Goal: Task Accomplishment & Management: Use online tool/utility

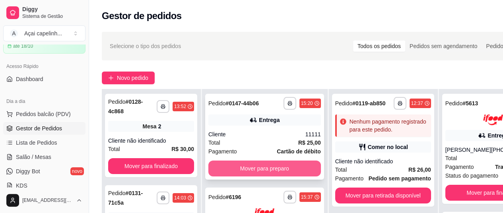
click at [263, 171] on button "Mover para preparo" at bounding box center [265, 169] width 113 height 16
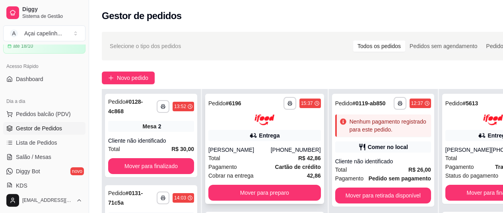
scroll to position [80, 0]
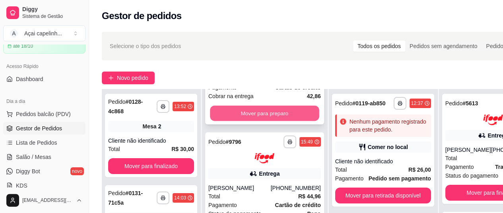
click at [250, 120] on button "Mover para preparo" at bounding box center [264, 113] width 109 height 16
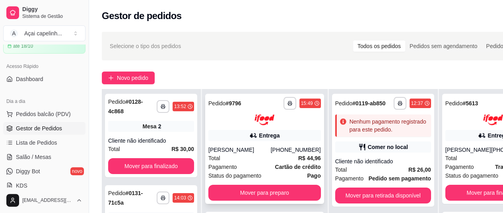
scroll to position [40, 0]
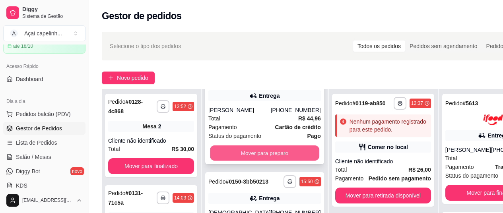
click at [244, 151] on button "Mover para preparo" at bounding box center [264, 153] width 109 height 16
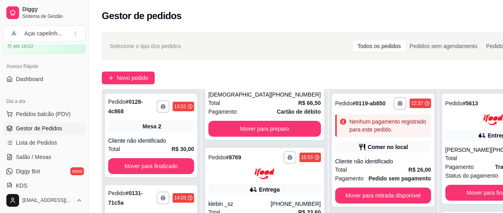
scroll to position [0, 0]
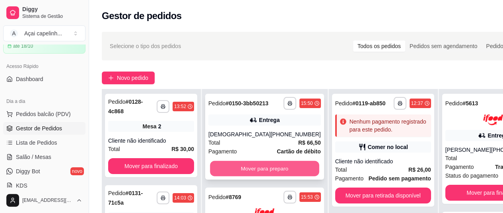
click at [244, 176] on button "Mover para preparo" at bounding box center [264, 169] width 109 height 16
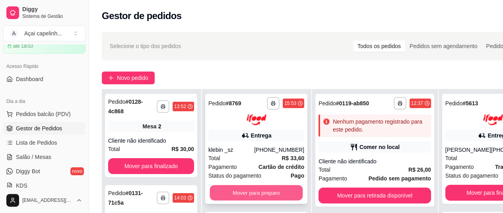
click at [243, 191] on button "Mover para preparo" at bounding box center [256, 193] width 93 height 16
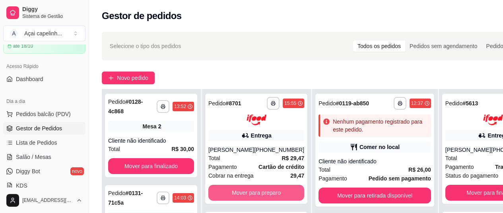
click at [243, 191] on button "Mover para preparo" at bounding box center [257, 193] width 96 height 16
click at [242, 195] on button "Mover para preparo" at bounding box center [257, 193] width 96 height 16
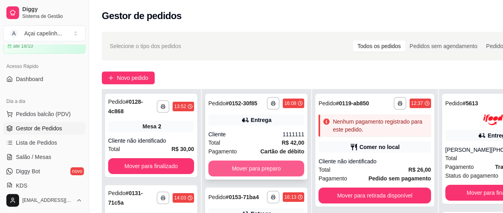
click at [248, 172] on button "Mover para preparo" at bounding box center [257, 169] width 96 height 16
click at [248, 172] on button "Mover para preparo" at bounding box center [256, 169] width 93 height 16
click at [248, 172] on button "Mover para preparo" at bounding box center [257, 169] width 96 height 16
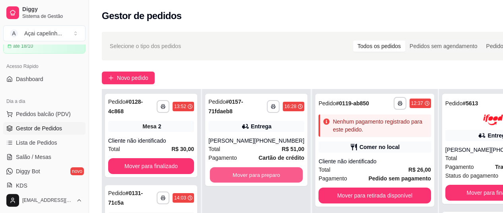
click at [248, 172] on button "Mover para preparo" at bounding box center [256, 176] width 93 height 16
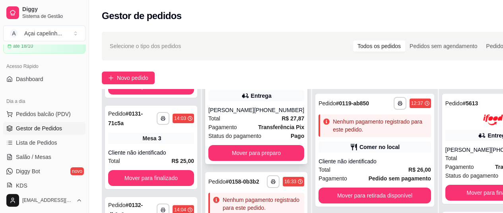
scroll to position [70, 0]
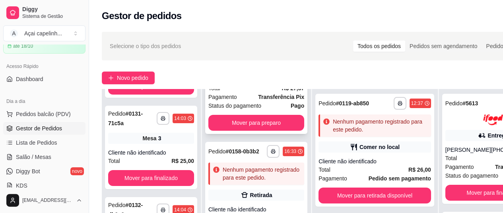
click at [252, 118] on button "Mover para preparo" at bounding box center [257, 123] width 96 height 16
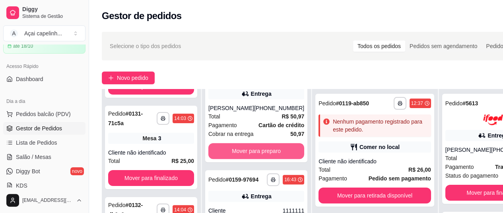
scroll to position [199, 0]
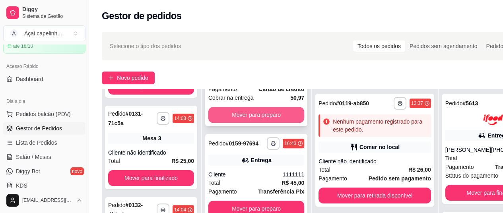
click at [259, 123] on button "Mover para preparo" at bounding box center [257, 115] width 96 height 16
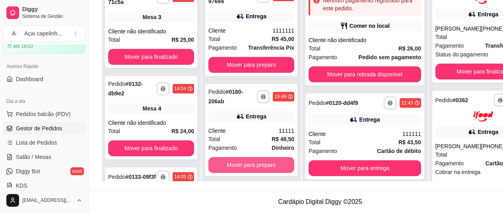
scroll to position [127, 0]
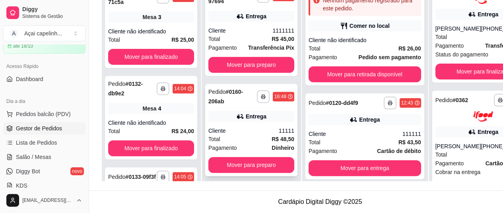
click at [220, 135] on div "Total R$ 48,50" at bounding box center [252, 139] width 86 height 9
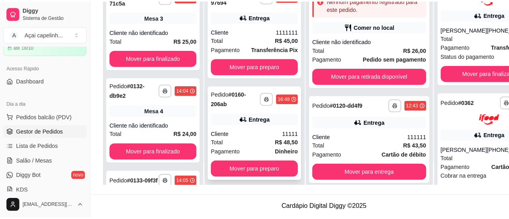
scroll to position [121, 0]
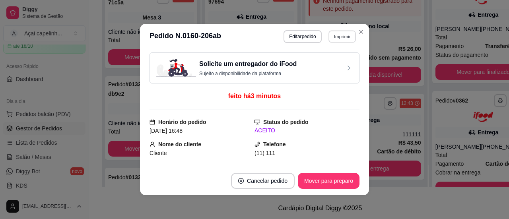
click at [339, 37] on button "Imprimir" at bounding box center [342, 36] width 27 height 12
click at [318, 65] on button "IMPRESSORA" at bounding box center [325, 64] width 56 height 12
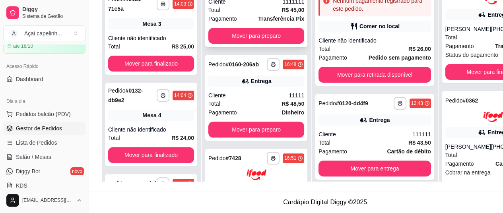
scroll to position [80, 0]
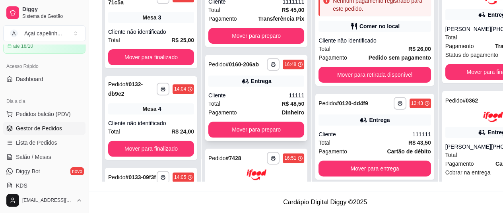
click at [247, 117] on div "Pagamento Dinheiro" at bounding box center [257, 112] width 96 height 9
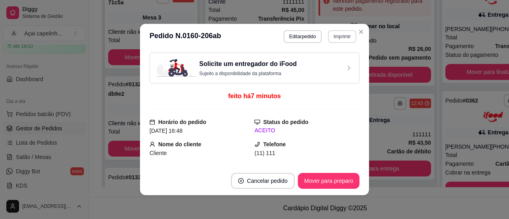
click at [336, 35] on button "Imprimir" at bounding box center [342, 36] width 28 height 13
click at [321, 66] on button "IMPRESSORA" at bounding box center [325, 64] width 58 height 13
click at [357, 30] on div "Comer no local" at bounding box center [375, 26] width 113 height 11
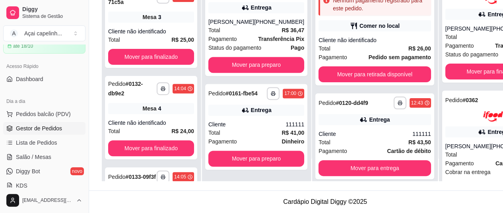
scroll to position [127, 0]
